Goal: Use online tool/utility: Utilize a website feature to perform a specific function

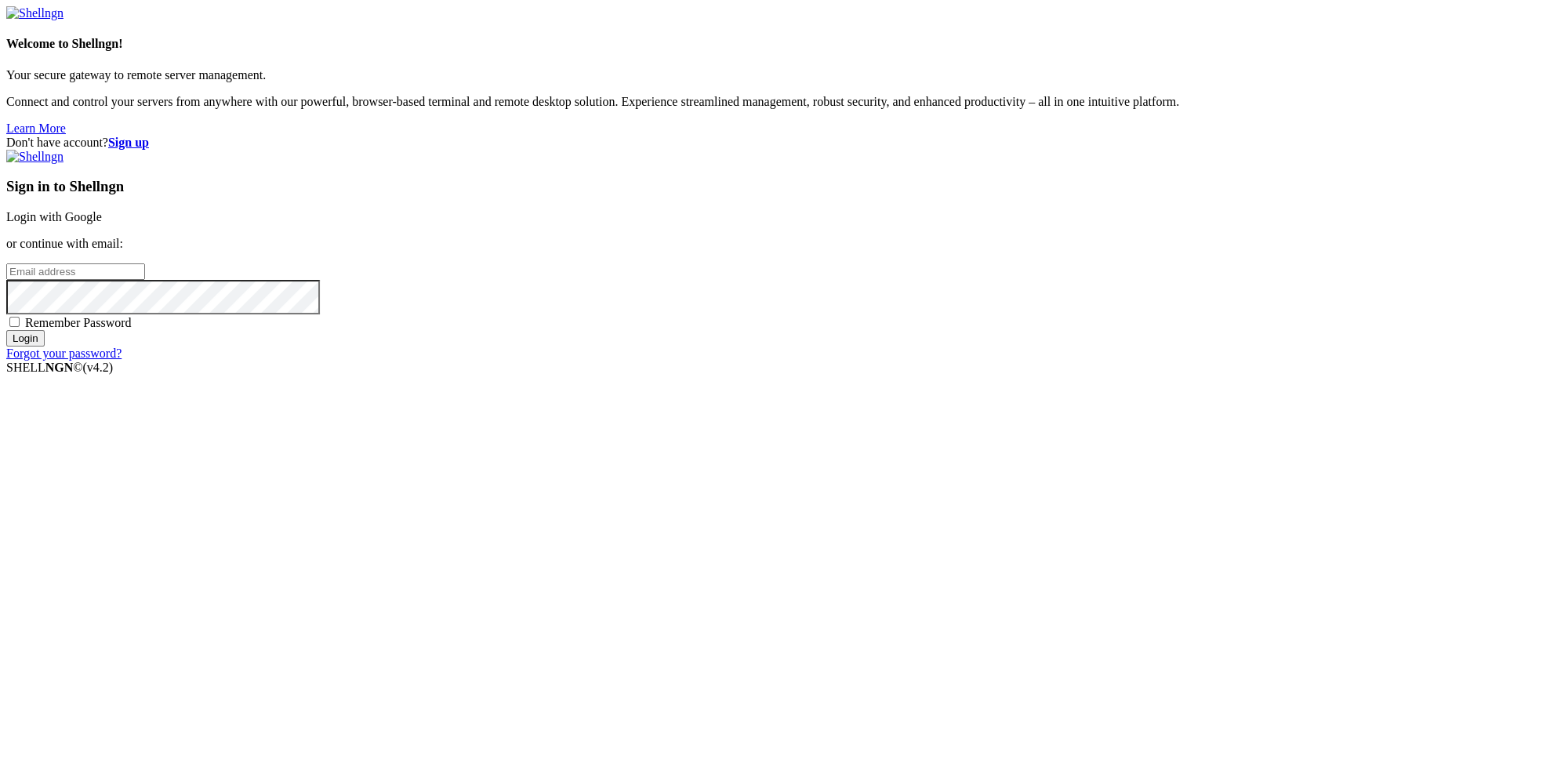
click at [145, 280] on input "email" at bounding box center [76, 271] width 139 height 16
paste input "[EMAIL_ADDRESS][DOMAIN_NAME]"
type input "[EMAIL_ADDRESS][DOMAIN_NAME]"
click at [1331, 360] on div "Don't have account? Sign up Sign in to Shellngn Login with Google or continue w…" at bounding box center [784, 248] width 1556 height 225
click at [45, 346] on input "Login" at bounding box center [25, 338] width 38 height 16
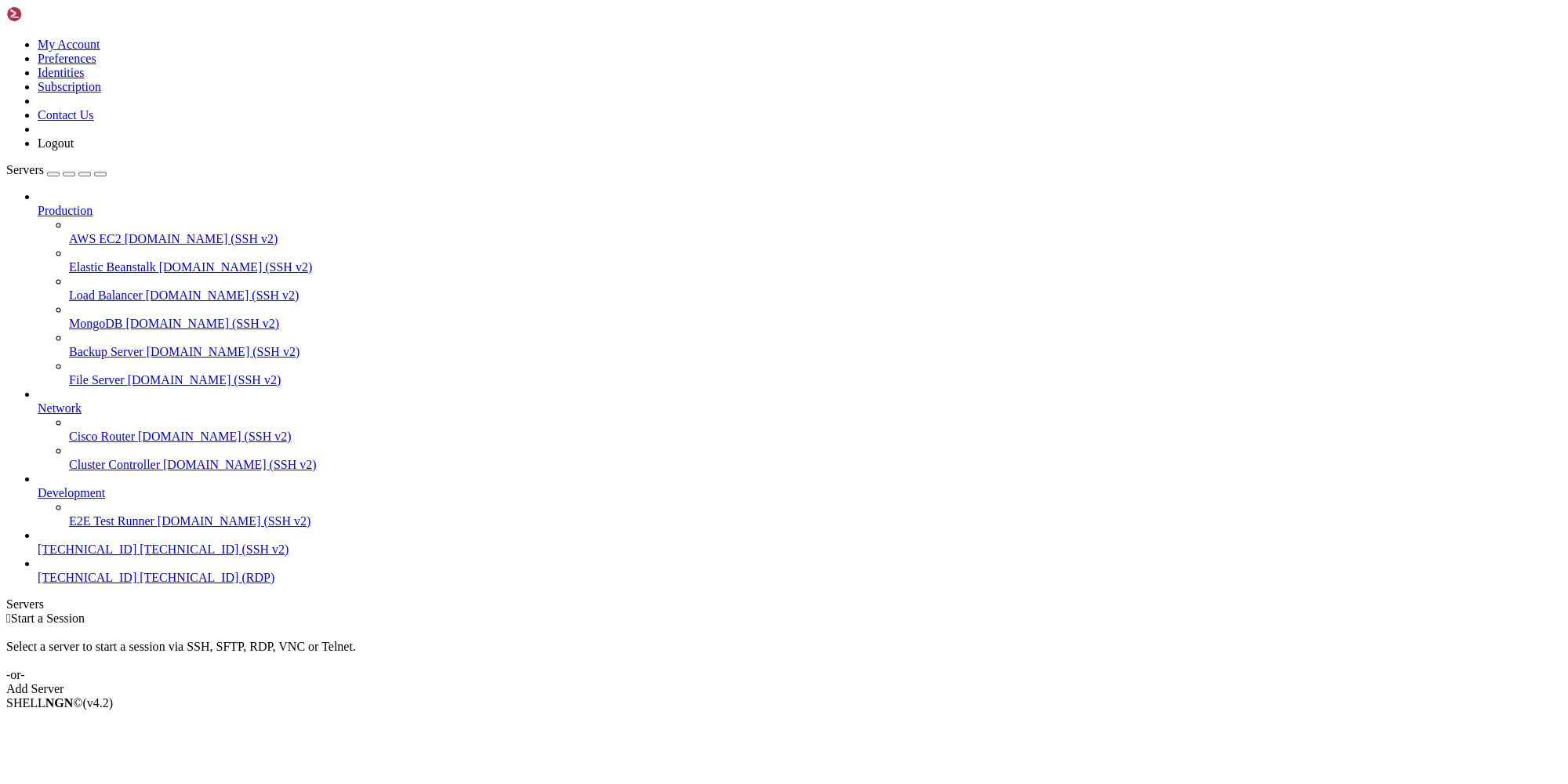
click at [139, 584] on span "[TECHNICAL_ID] (RDP)" at bounding box center [206, 577] width 135 height 13
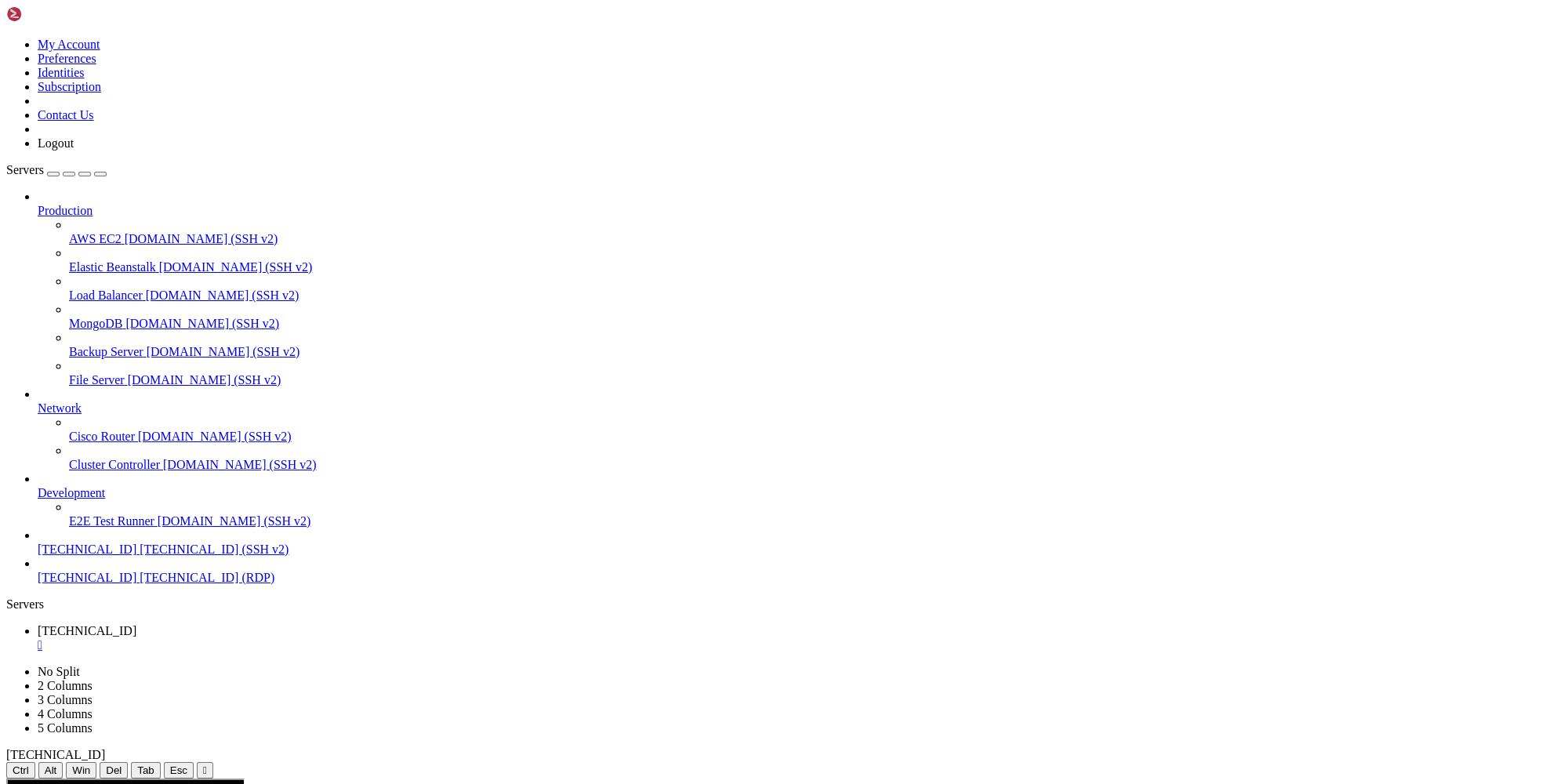
click at [53, 174] on div "button" at bounding box center [53, 174] width 0 height 0
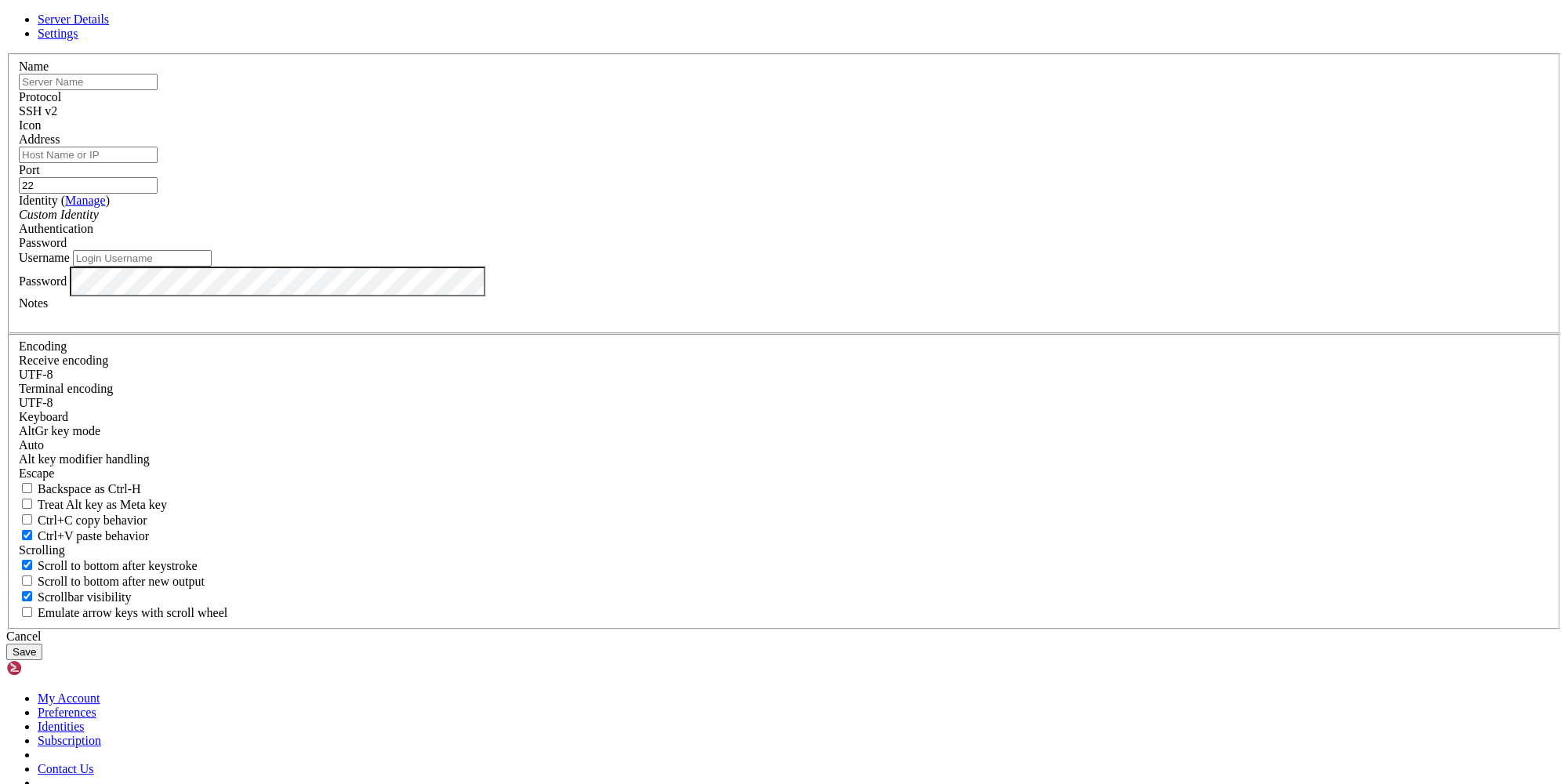
click at [157, 90] on input "text" at bounding box center [88, 81] width 139 height 16
click at [157, 90] on input "[TECHNICAL_ID]" at bounding box center [88, 81] width 139 height 16
type input "[TECHNICAL_ID]"
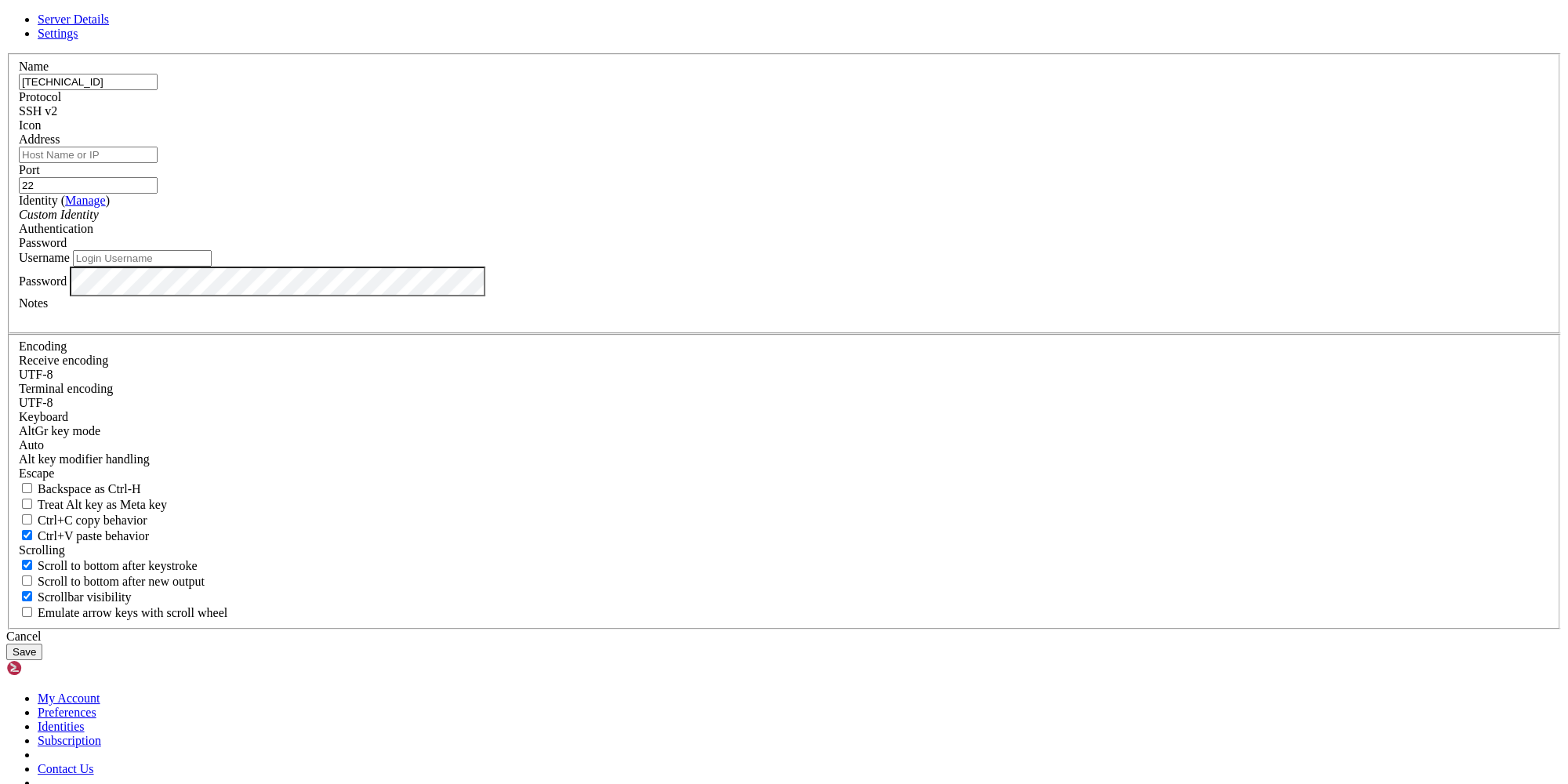
click at [157, 163] on input "Address" at bounding box center [88, 155] width 139 height 16
paste input "[TECHNICAL_ID]"
type input "[TECHNICAL_ID]"
click at [212, 266] on input "Username" at bounding box center [142, 258] width 139 height 16
type input "root"
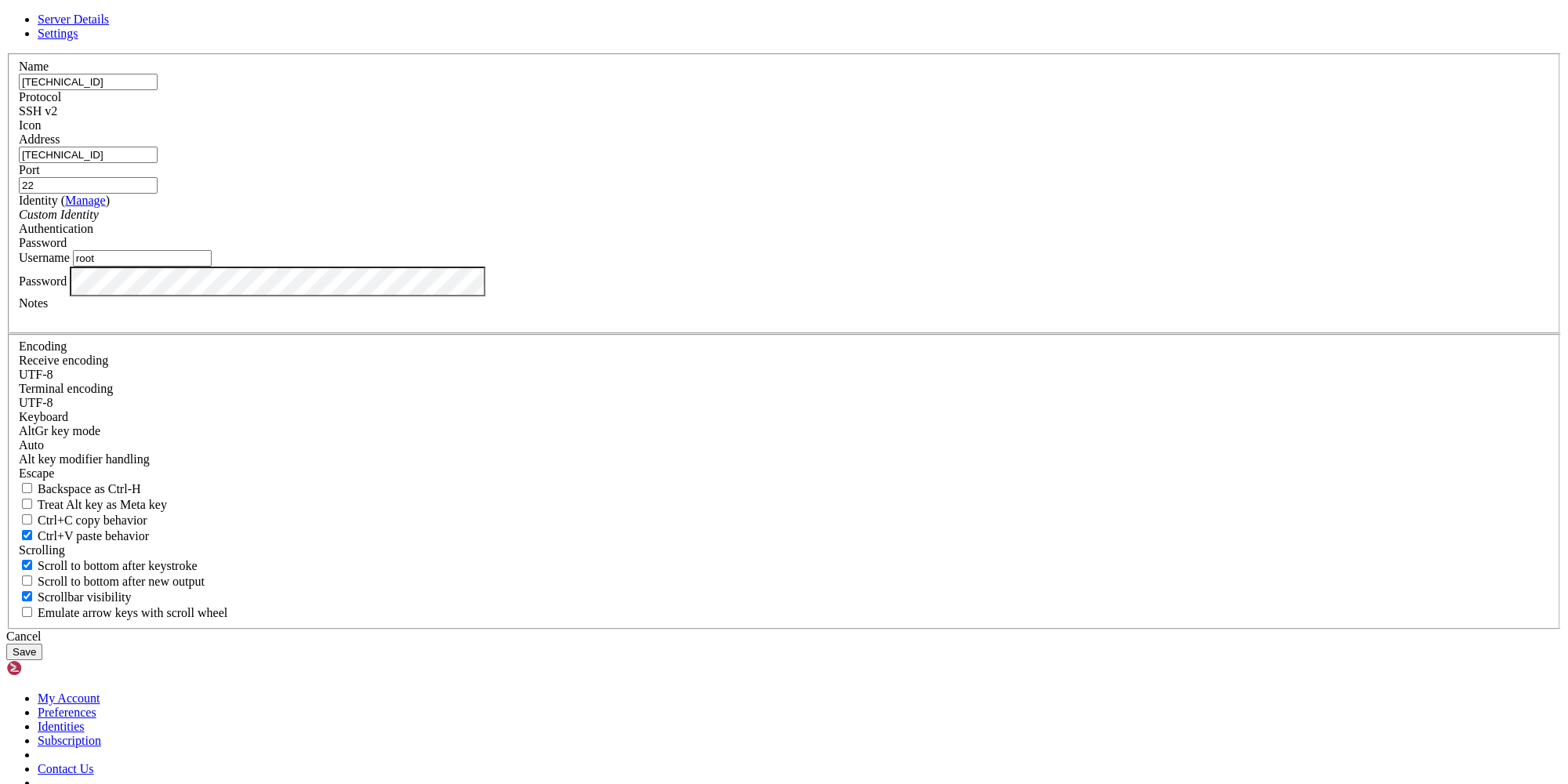
click at [42, 643] on button "Save" at bounding box center [24, 651] width 36 height 16
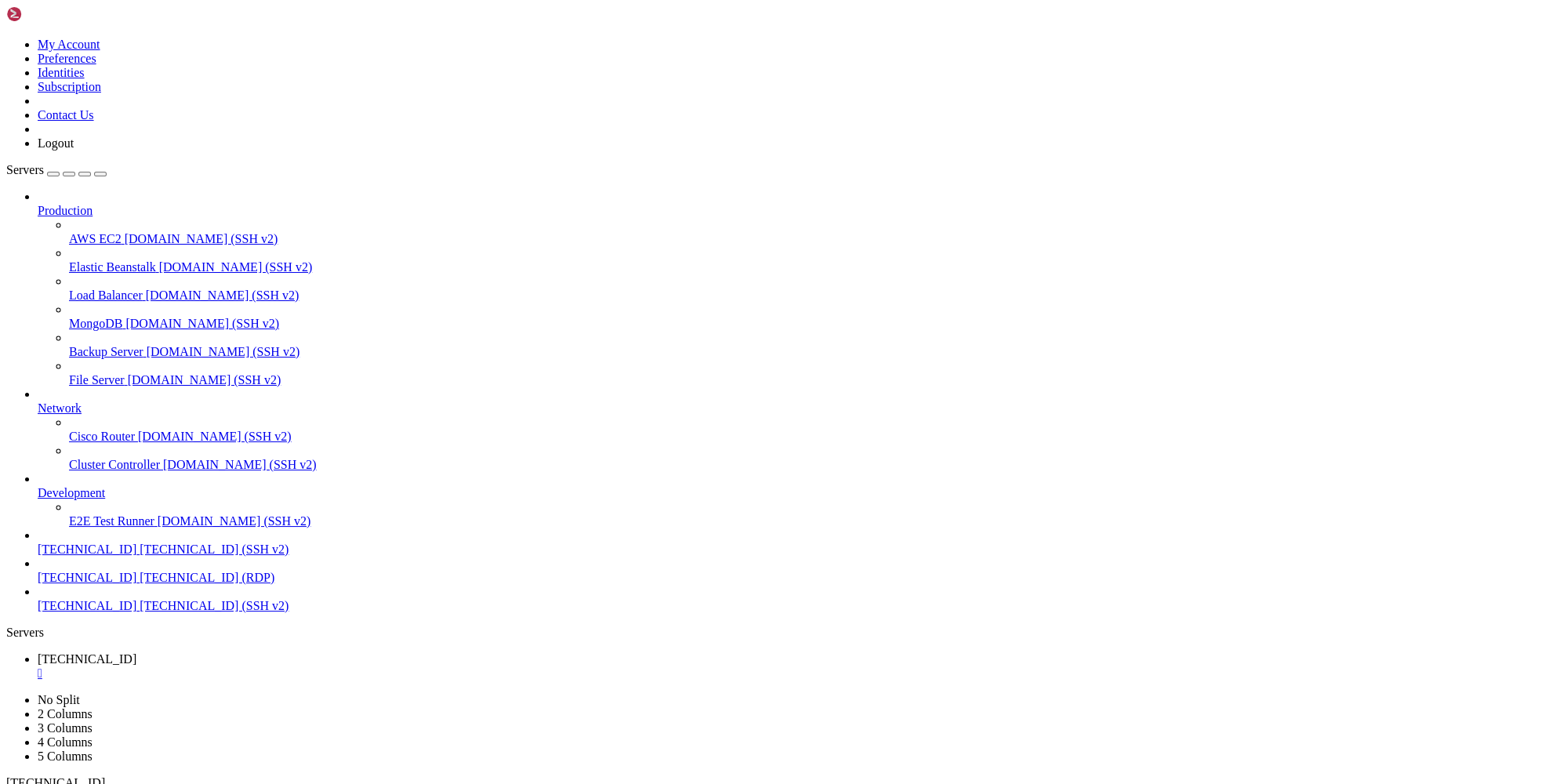
click at [136, 612] on span "[TECHNICAL_ID]" at bounding box center [86, 606] width 99 height 13
click at [293, 666] on div "" at bounding box center [799, 672] width 1524 height 14
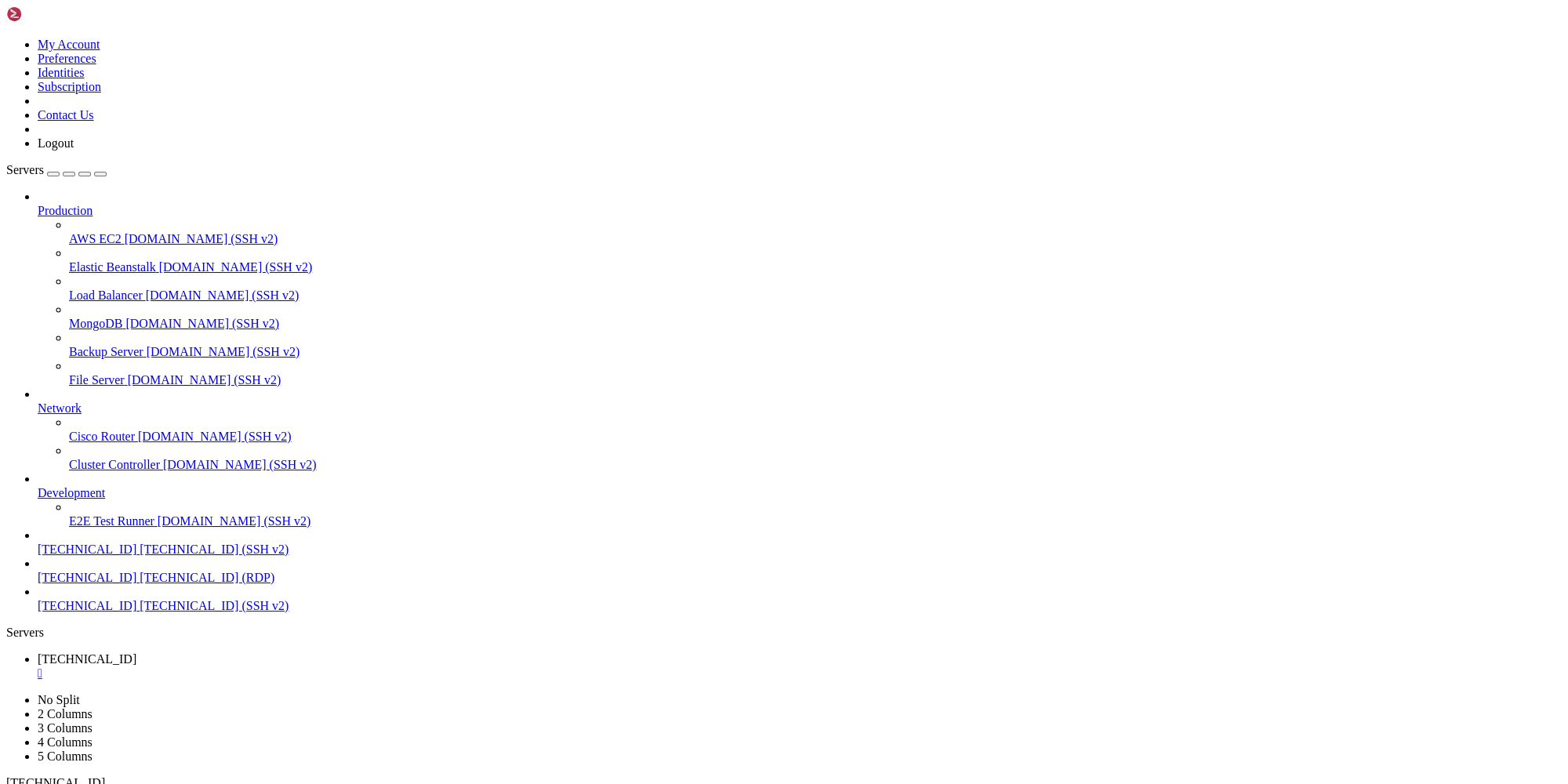
scroll to position [8, 0]
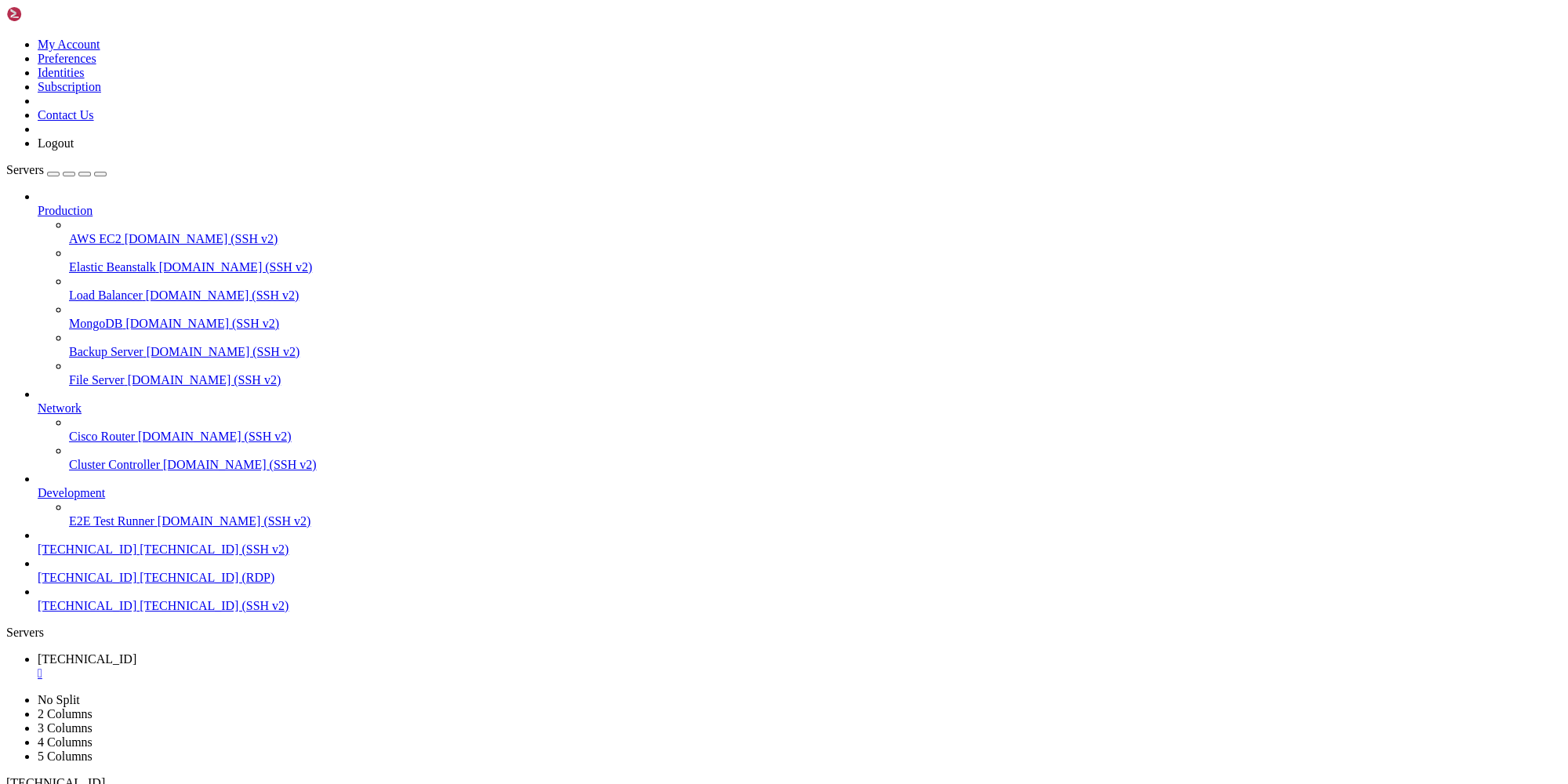
drag, startPoint x: 244, startPoint y: 1553, endPoint x: 14, endPoint y: 1555, distance: 230.0
drag, startPoint x: 165, startPoint y: 1543, endPoint x: 64, endPoint y: 1539, distance: 101.1
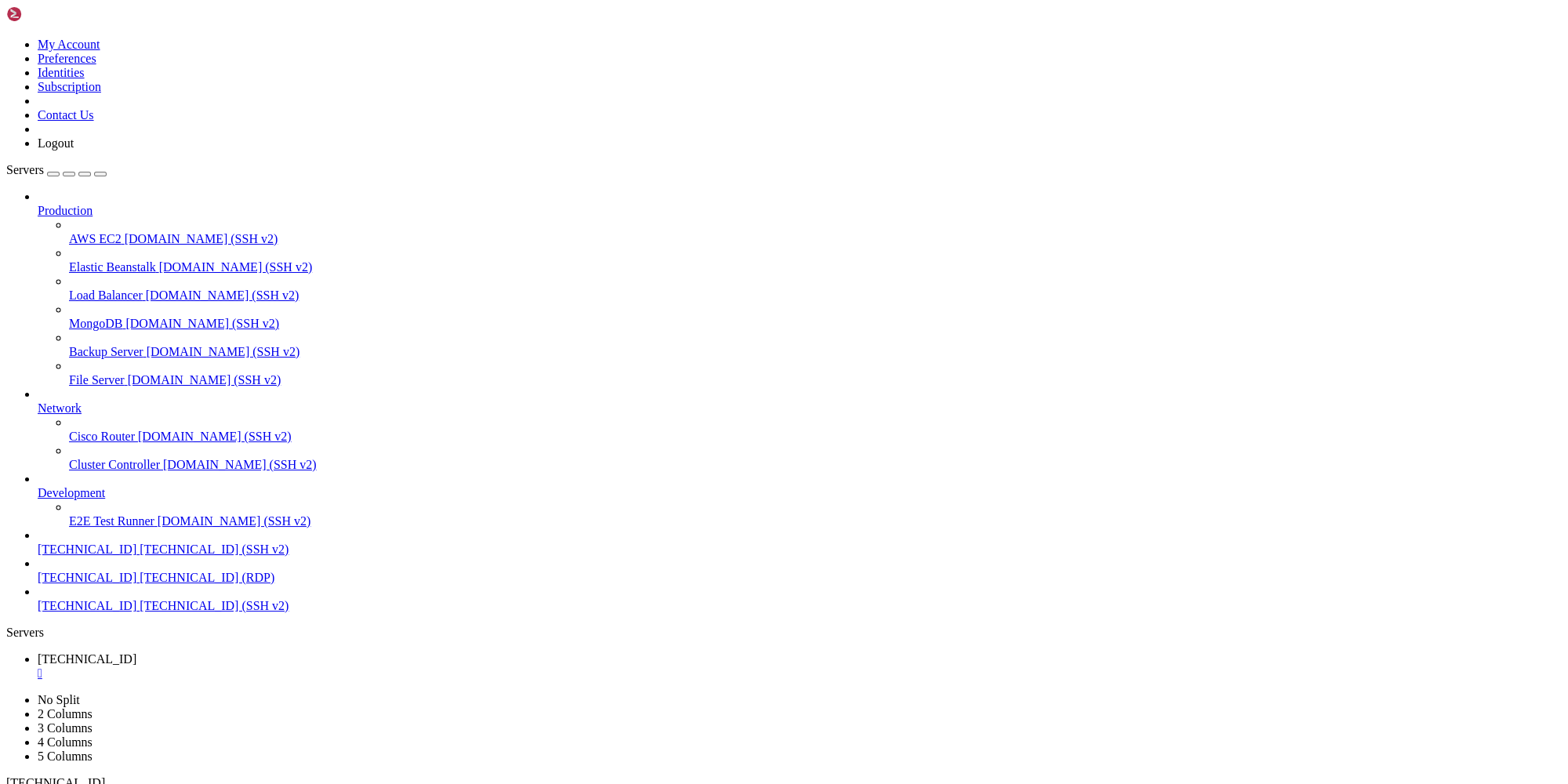
click at [308, 666] on div "" at bounding box center [799, 672] width 1524 height 14
click at [124, 584] on span "[TECHNICAL_ID]" at bounding box center [86, 577] width 99 height 13
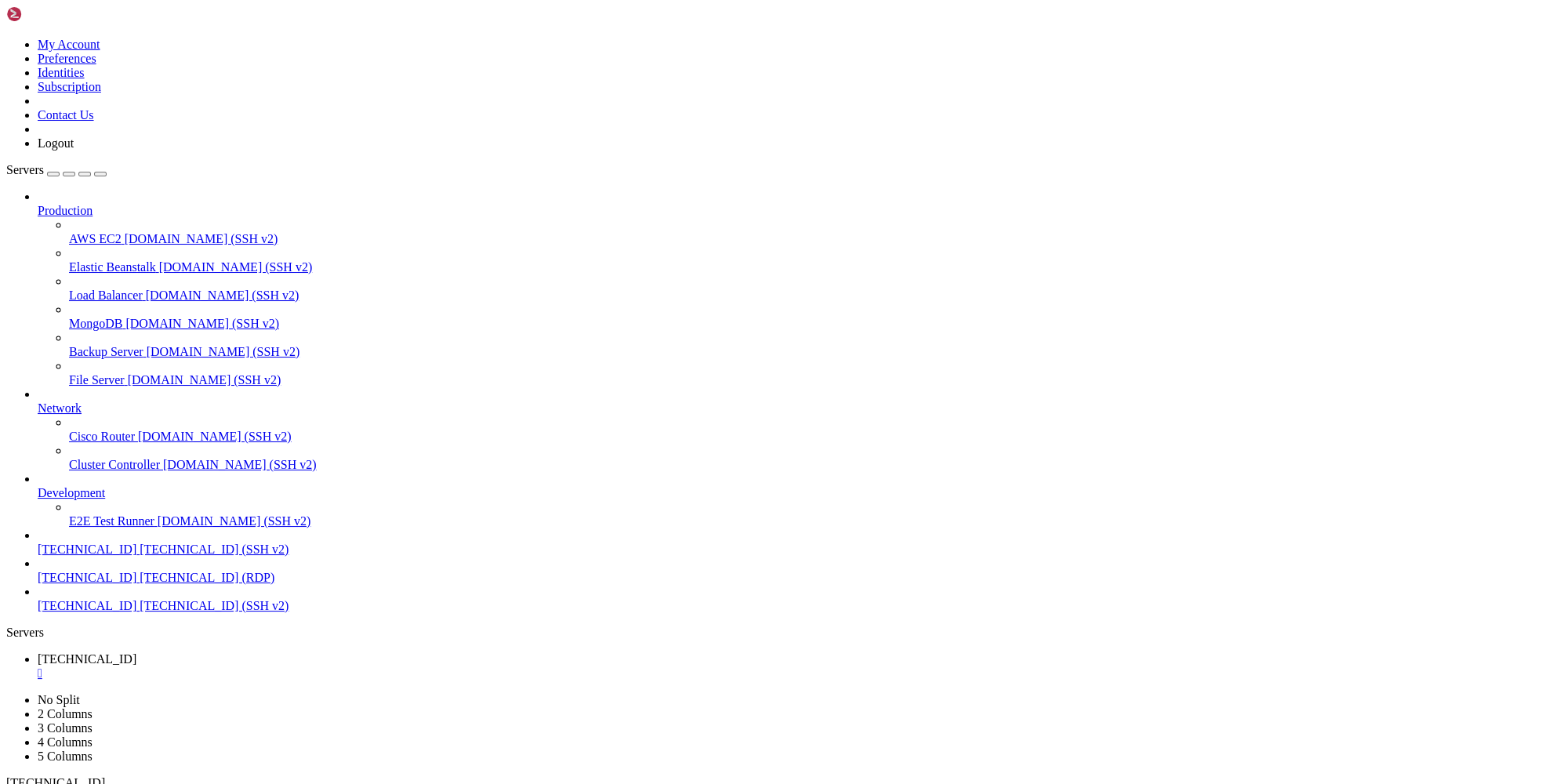
scroll to position [0, 0]
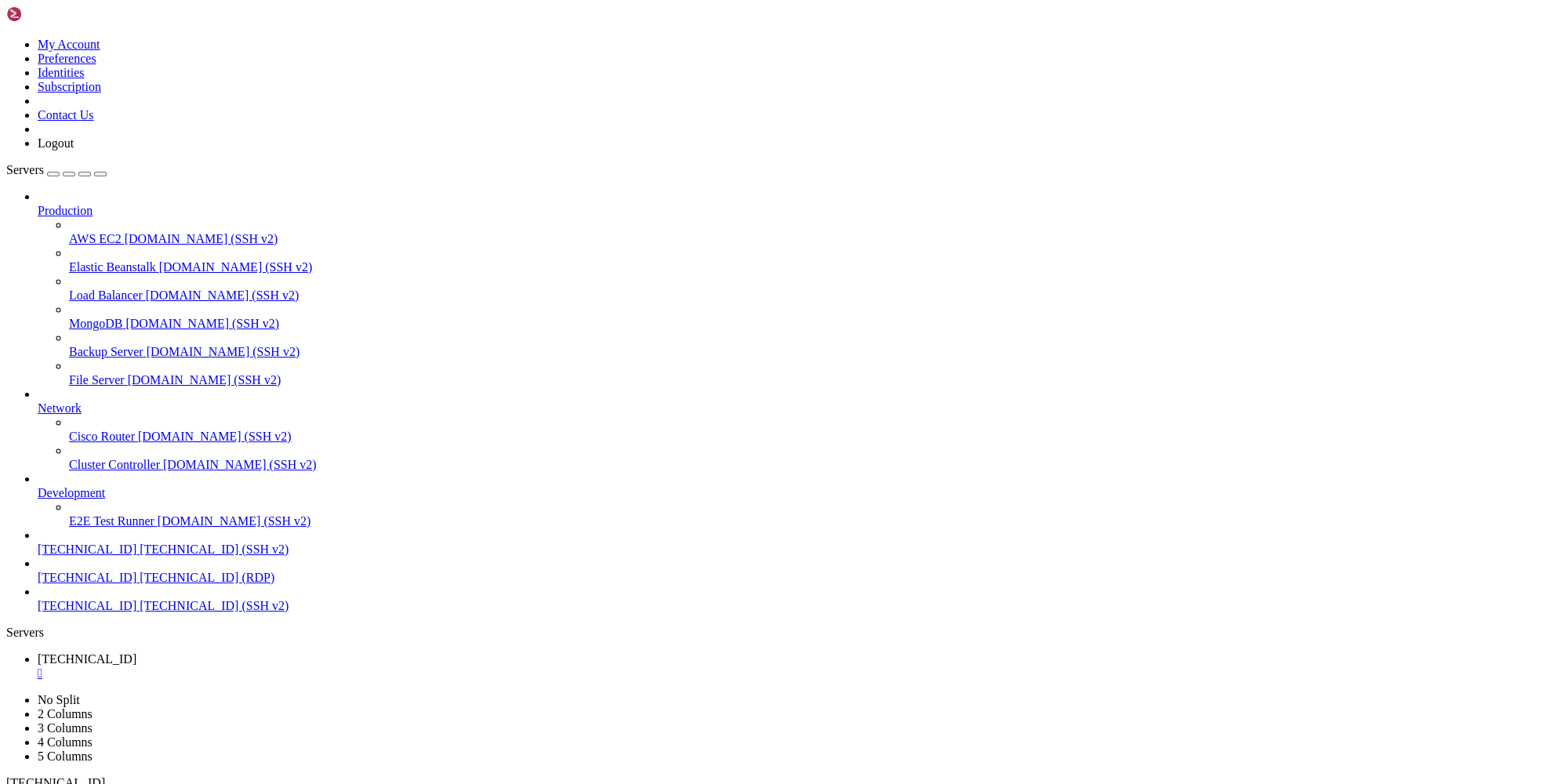
drag, startPoint x: 740, startPoint y: 1186, endPoint x: 440, endPoint y: 1222, distance: 302.2
